Goal: Find contact information: Find contact information

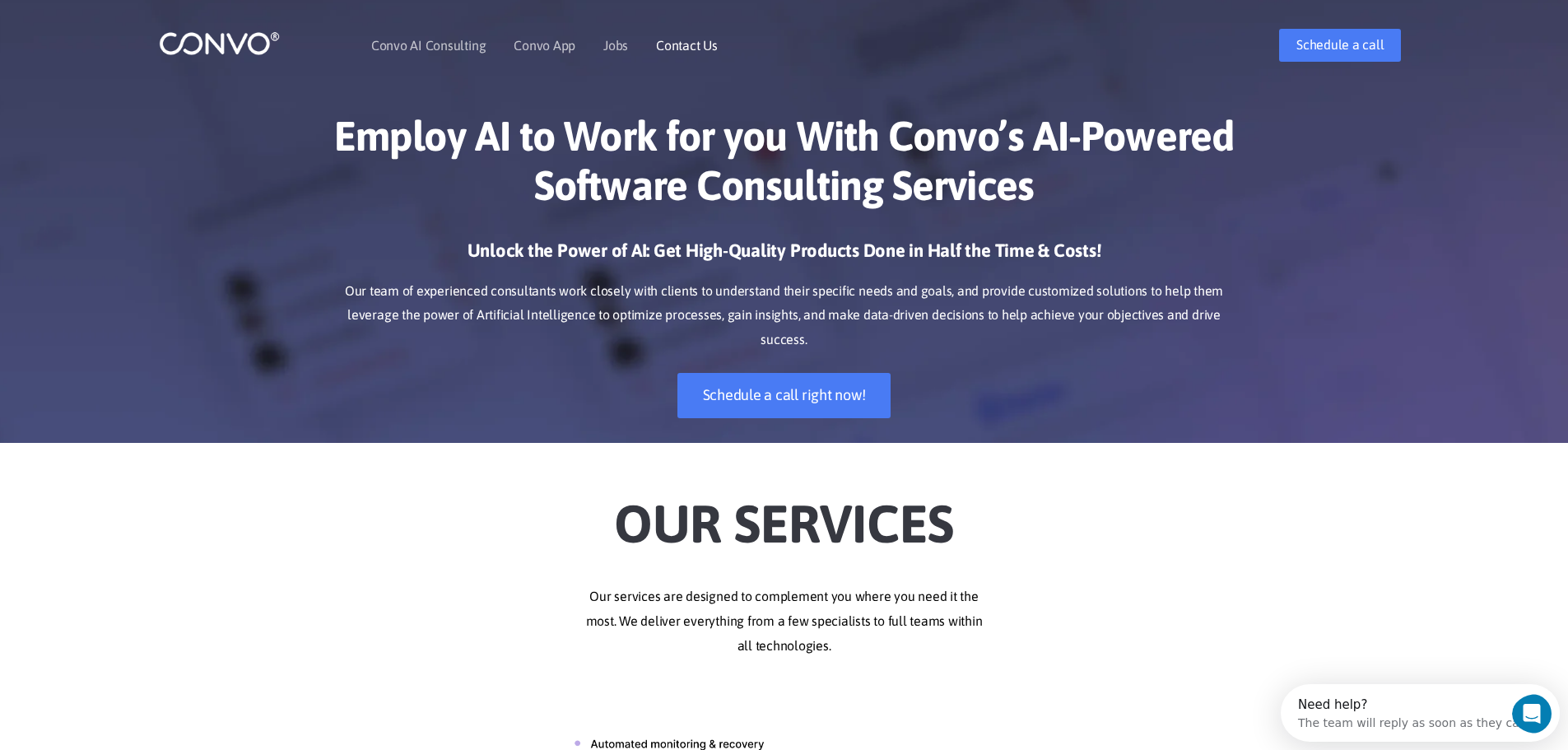
click at [699, 39] on link "Contact Us" at bounding box center [687, 45] width 61 height 13
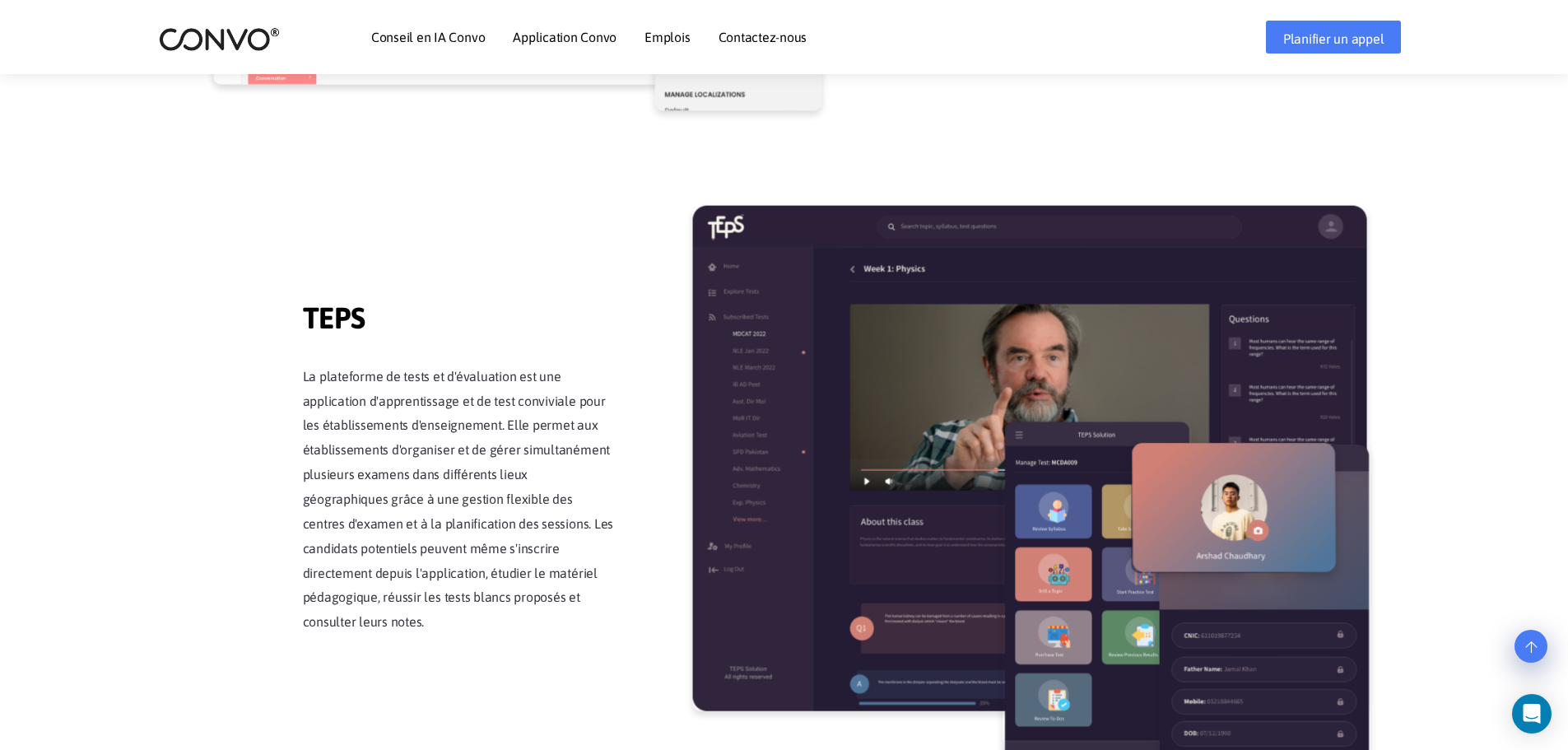
scroll to position [2526, 0]
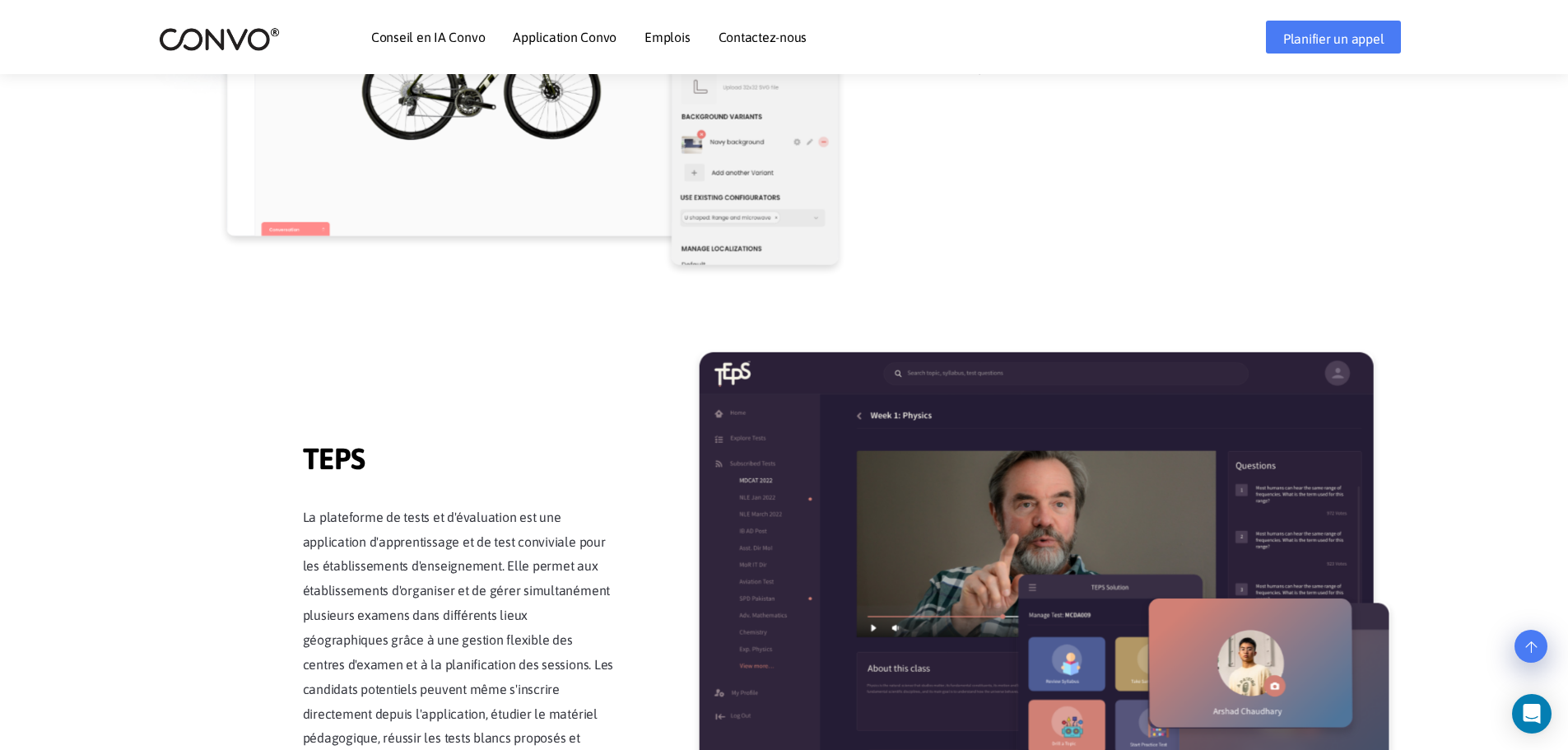
click at [758, 42] on font "Contactez-nous" at bounding box center [763, 37] width 89 height 15
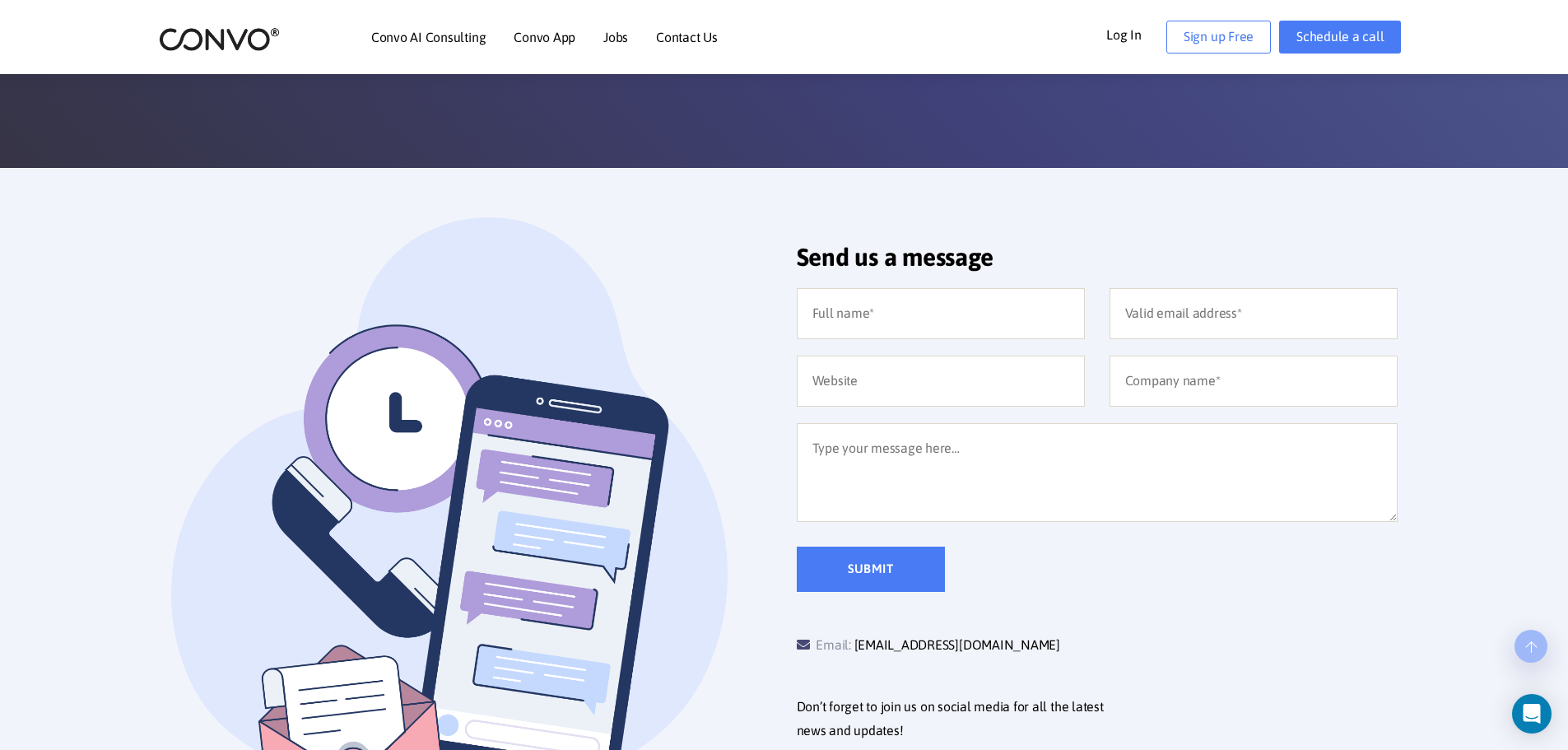
scroll to position [246, 0]
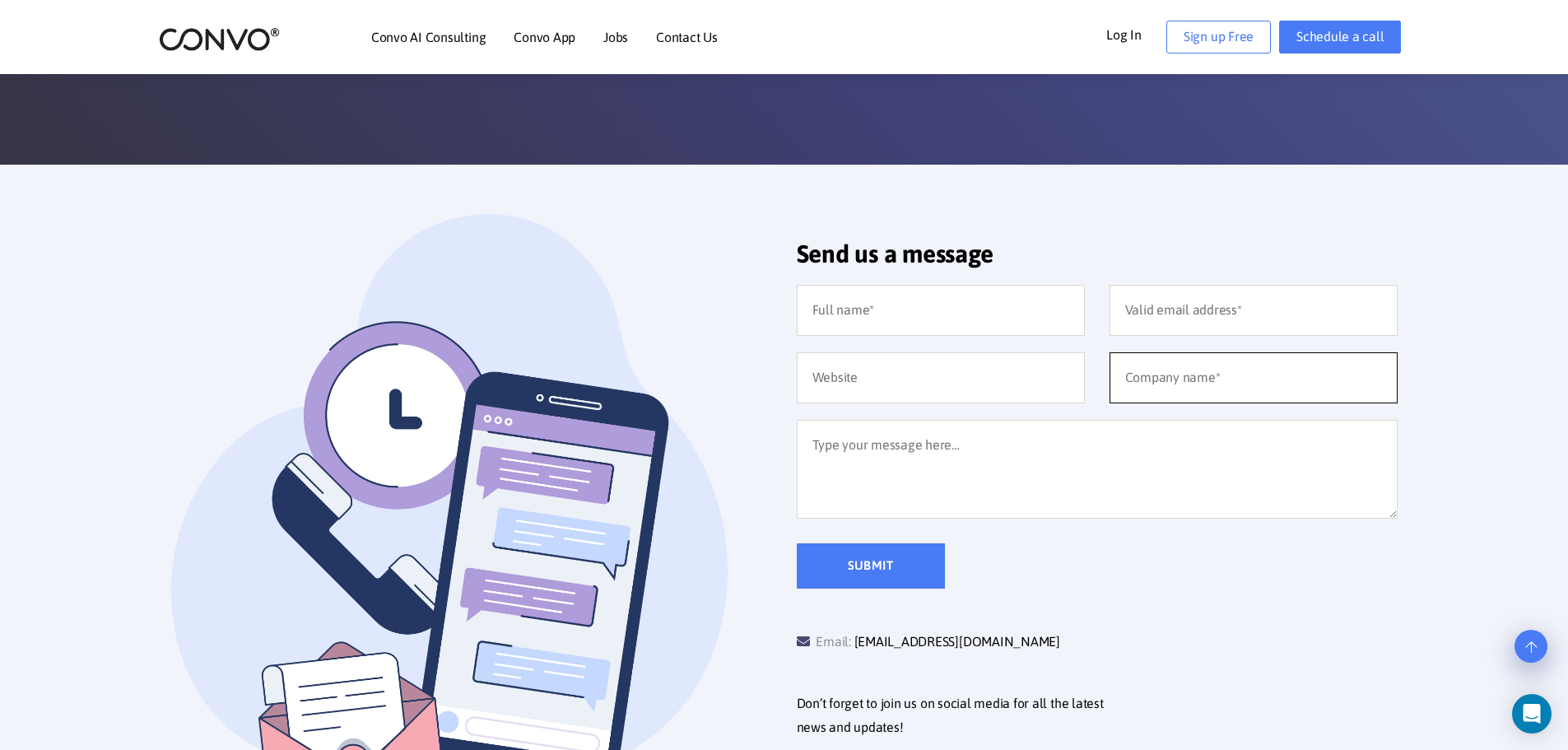
click at [1174, 376] on input "text" at bounding box center [1253, 377] width 288 height 51
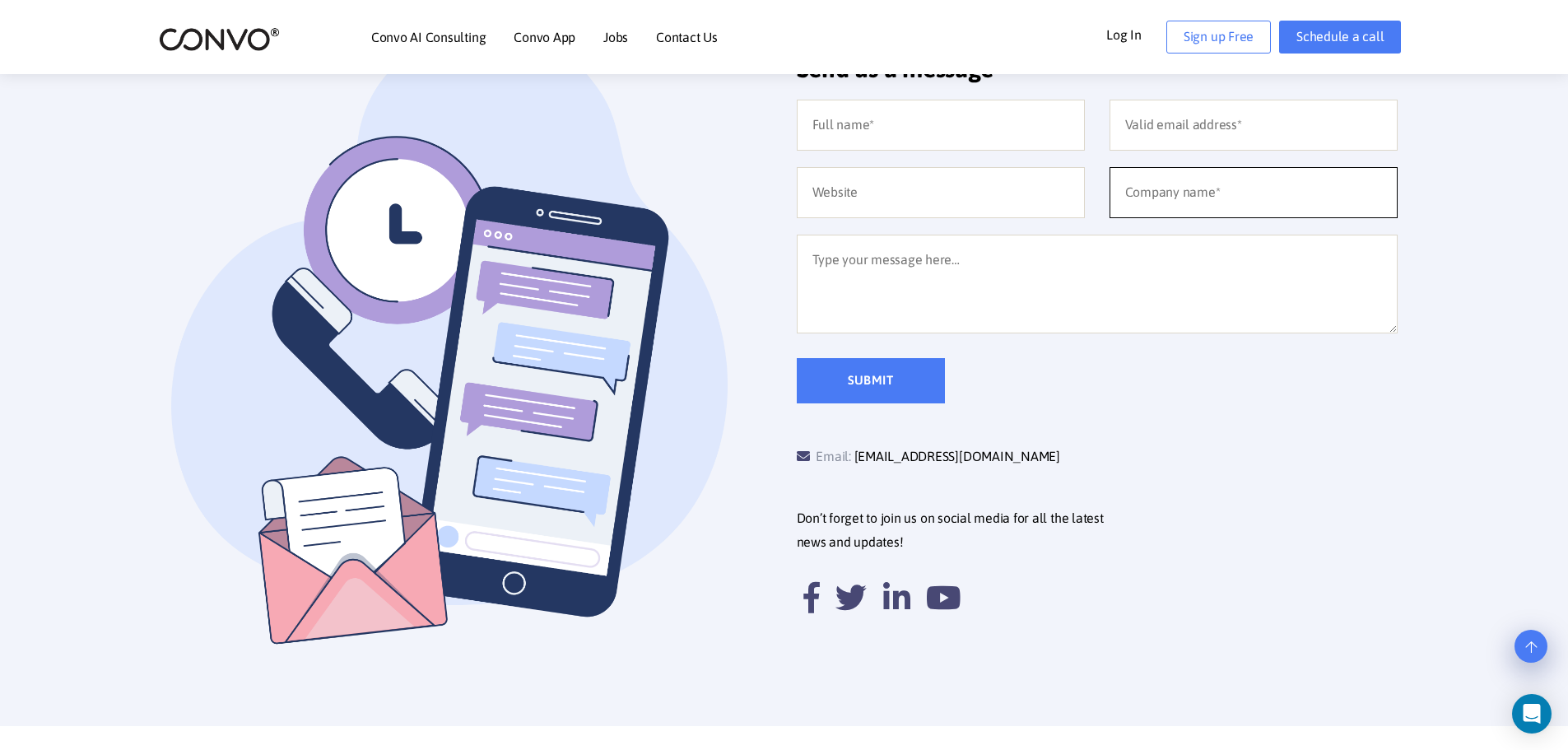
scroll to position [494, 0]
